Goal: Navigation & Orientation: Find specific page/section

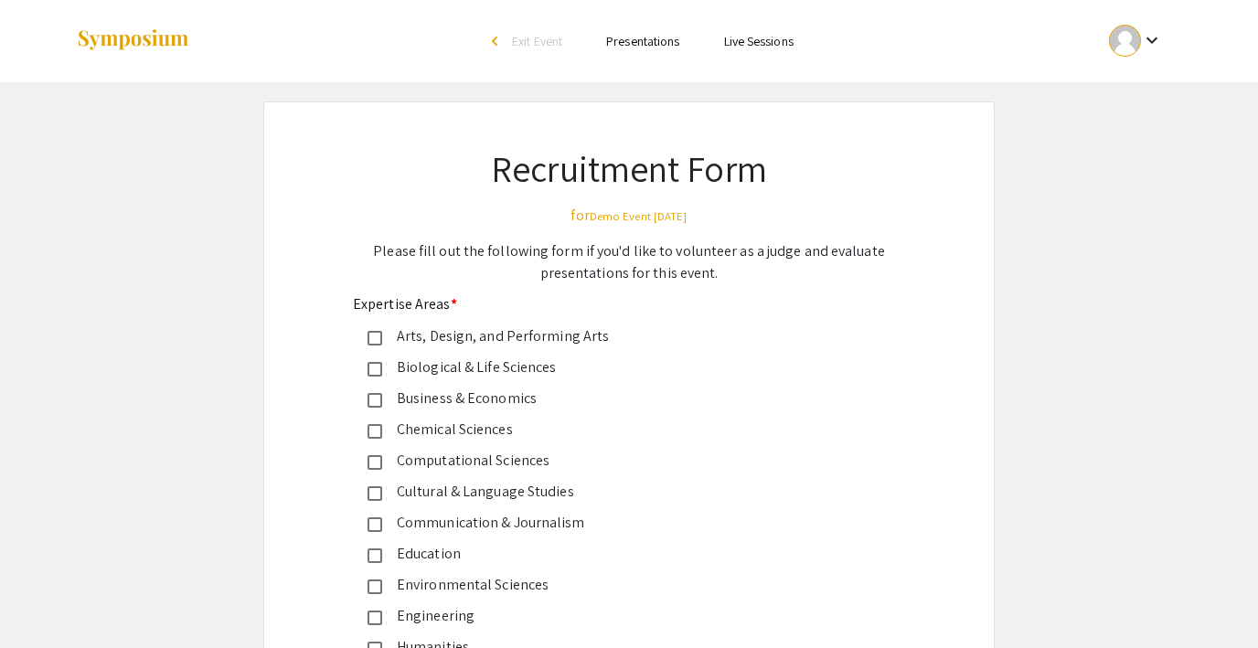
click at [529, 37] on span "Exit Event" at bounding box center [537, 41] width 50 height 16
